Goal: Obtain resource: Download file/media

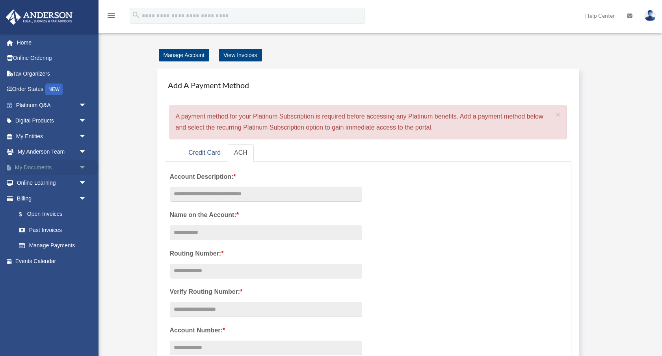
click at [82, 166] on span "arrow_drop_down" at bounding box center [87, 168] width 16 height 16
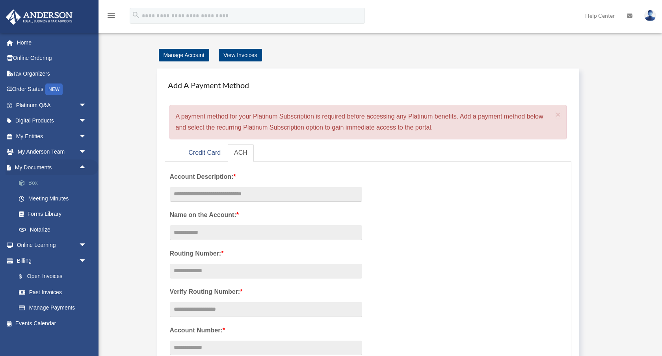
click at [31, 184] on link "Box" at bounding box center [55, 183] width 88 height 16
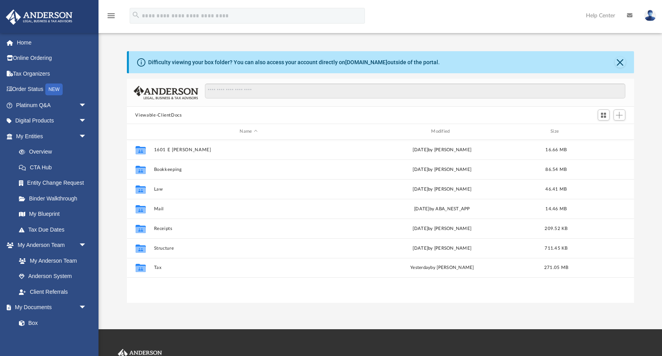
scroll to position [179, 507]
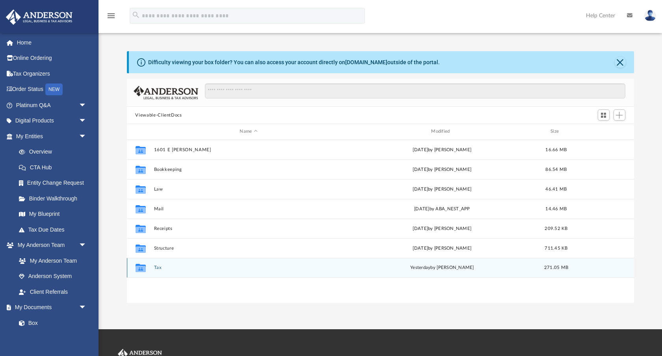
click at [158, 267] on button "Tax" at bounding box center [249, 267] width 190 height 5
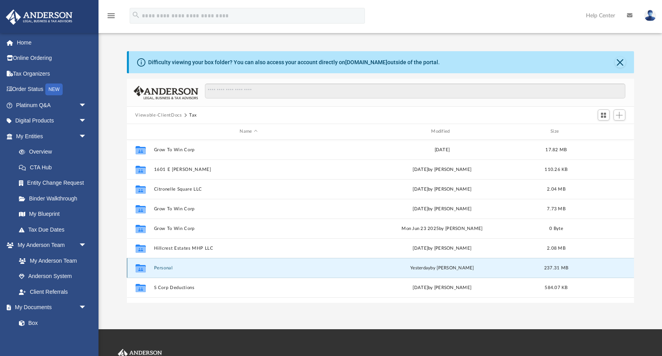
click at [164, 268] on button "Personal" at bounding box center [249, 268] width 190 height 5
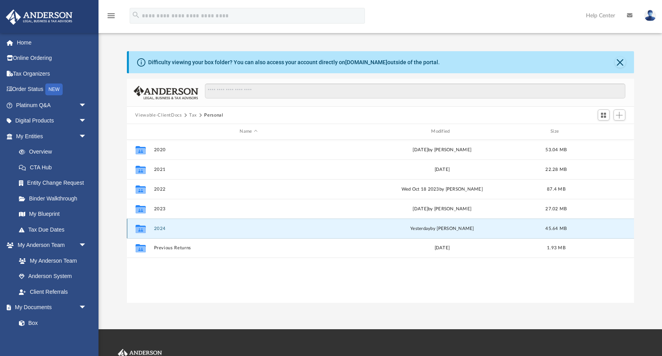
click at [160, 230] on button "2024" at bounding box center [249, 228] width 190 height 5
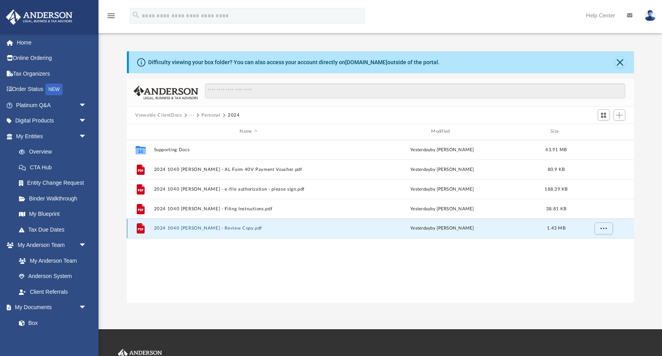
click at [188, 229] on button "2024 1040 [PERSON_NAME] - Review Copy.pdf" at bounding box center [249, 228] width 190 height 5
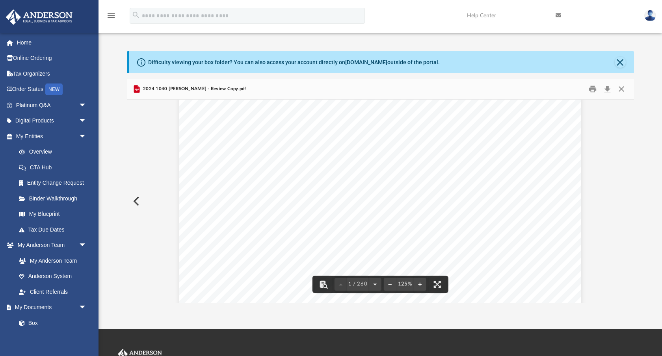
scroll to position [159, 0]
click at [419, 285] on button "File preview" at bounding box center [420, 284] width 13 height 17
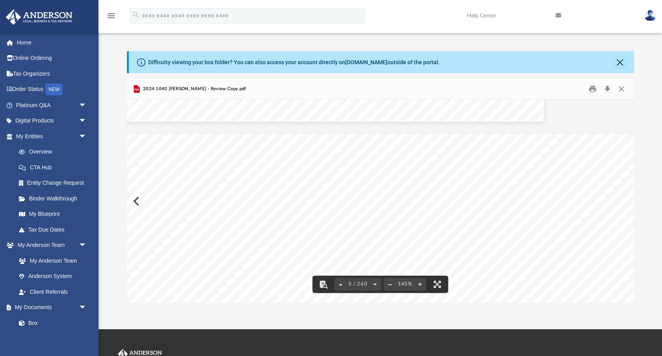
click at [389, 285] on button "File preview" at bounding box center [390, 284] width 13 height 17
click at [390, 283] on button "File preview" at bounding box center [390, 284] width 13 height 17
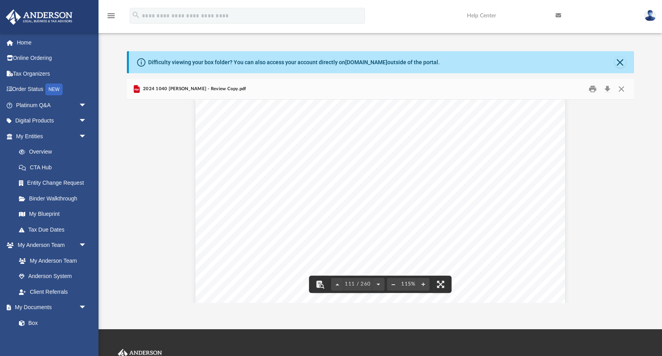
scroll to position [49203, 0]
click at [620, 63] on button "Close" at bounding box center [620, 62] width 11 height 11
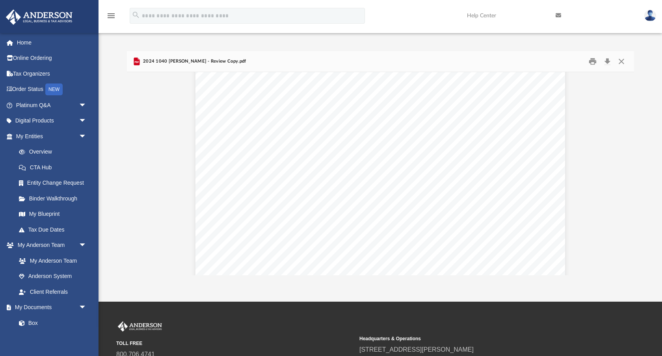
scroll to position [92211, 0]
click at [608, 61] on button "Download" at bounding box center [608, 62] width 14 height 12
